Goal: Task Accomplishment & Management: Use online tool/utility

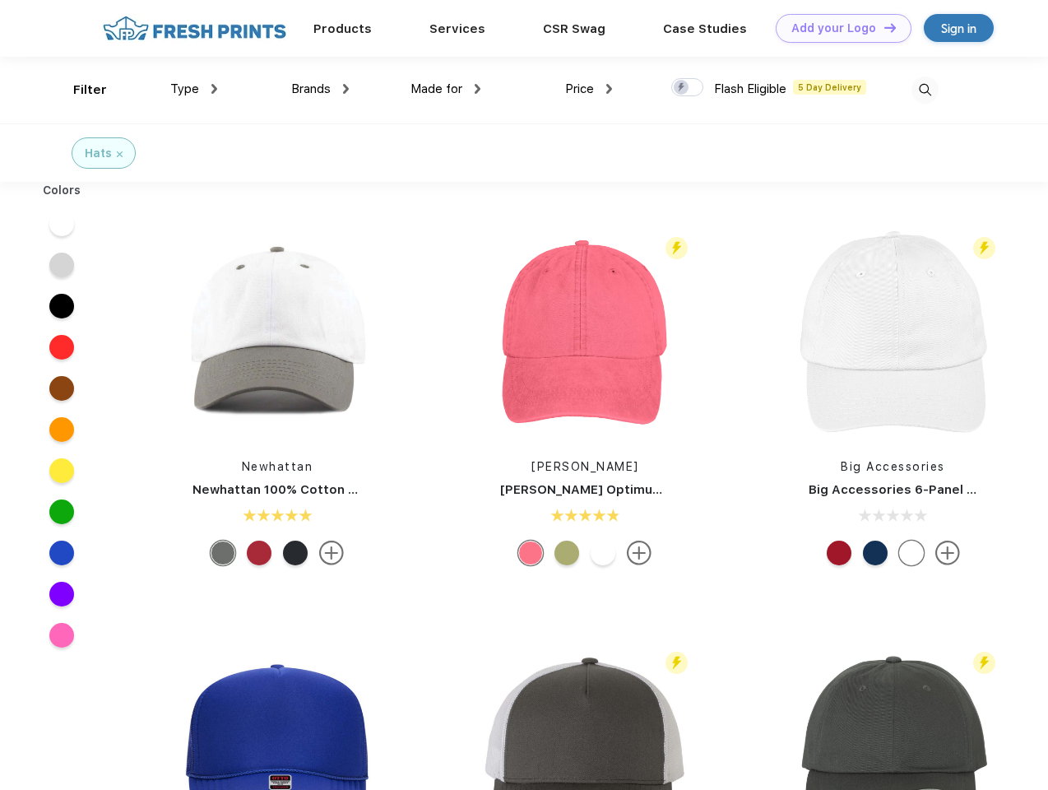
scroll to position [1, 0]
click at [838, 28] on link "Add your Logo Design Tool" at bounding box center [844, 28] width 136 height 29
click at [0, 0] on div "Design Tool" at bounding box center [0, 0] width 0 height 0
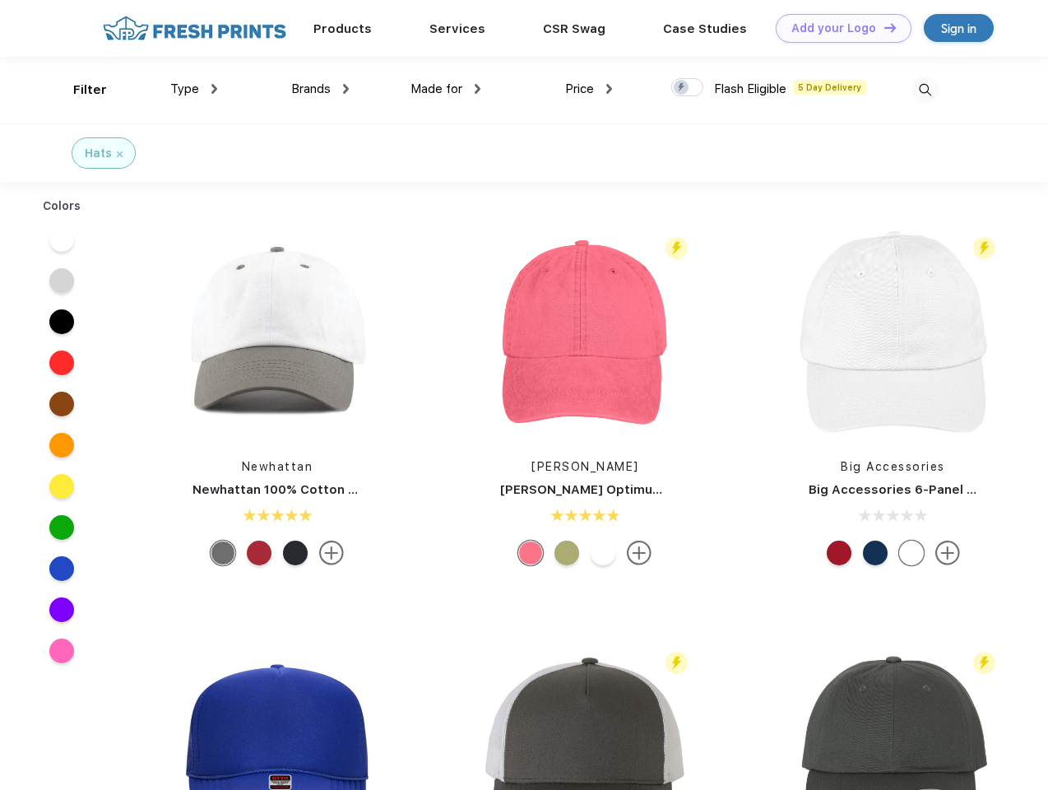
click at [883, 27] on link "Add your Logo Design Tool" at bounding box center [844, 28] width 136 height 29
click at [79, 90] on div "Filter" at bounding box center [90, 90] width 34 height 19
click at [194, 89] on span "Type" at bounding box center [184, 88] width 29 height 15
click at [320, 89] on span "Brands" at bounding box center [311, 88] width 40 height 15
click at [446, 89] on span "Made for" at bounding box center [437, 88] width 52 height 15
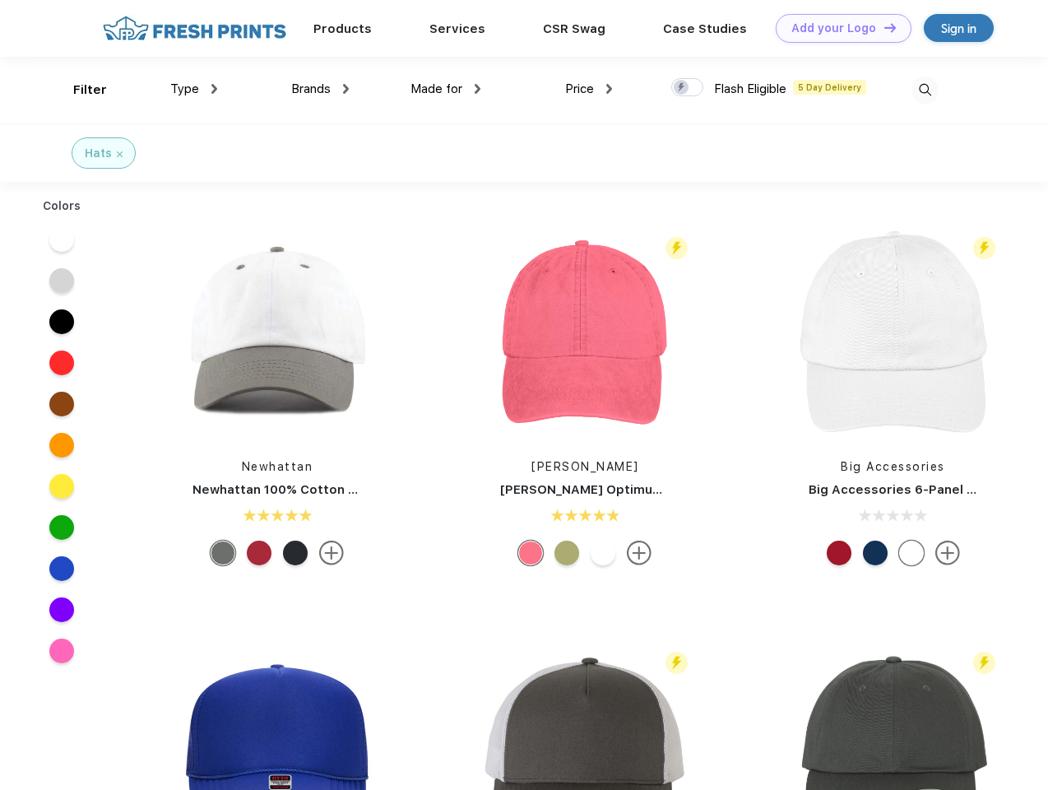
click at [589, 89] on span "Price" at bounding box center [579, 88] width 29 height 15
click at [688, 88] on div at bounding box center [688, 87] width 32 height 18
click at [682, 88] on input "checkbox" at bounding box center [677, 82] width 11 height 11
click at [925, 90] on img at bounding box center [925, 90] width 27 height 27
